Goal: Transaction & Acquisition: Purchase product/service

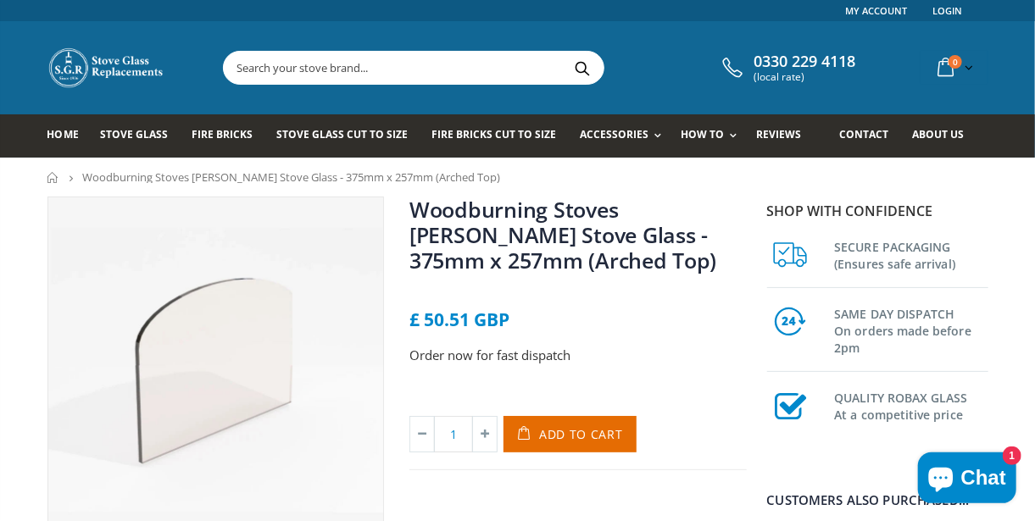
scroll to position [12, 0]
